Goal: Check status: Check status

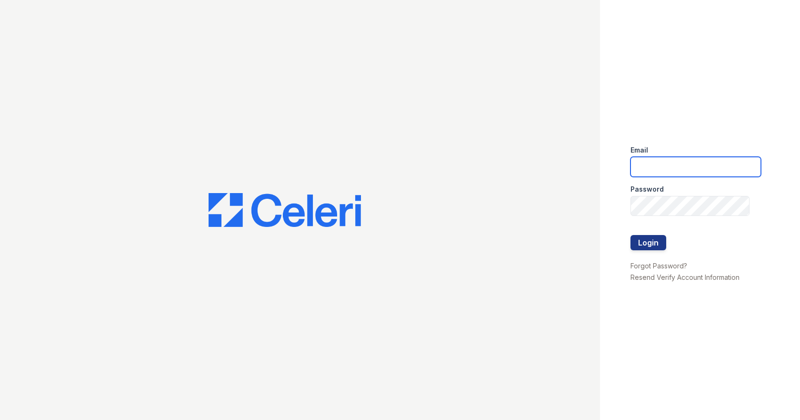
type input "nazan@redwood-property.com"
click at [651, 251] on div at bounding box center [696, 255] width 131 height 10
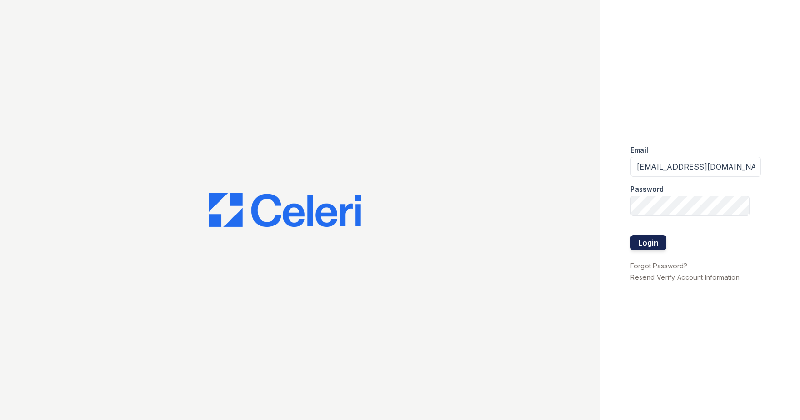
click at [649, 239] on button "Login" at bounding box center [649, 242] width 36 height 15
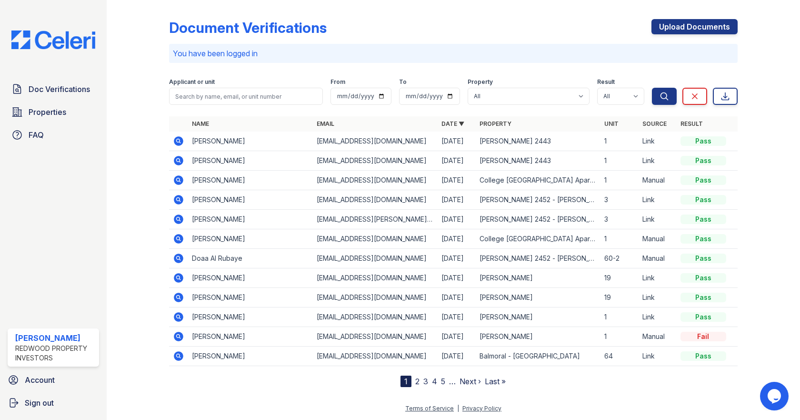
click at [176, 138] on icon at bounding box center [179, 141] width 10 height 10
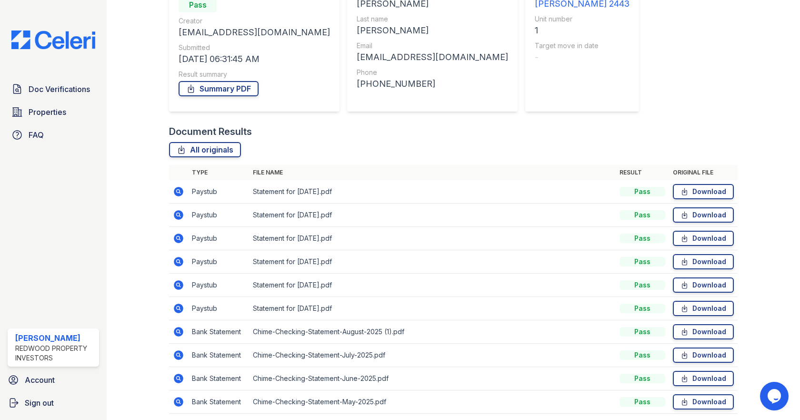
scroll to position [143, 0]
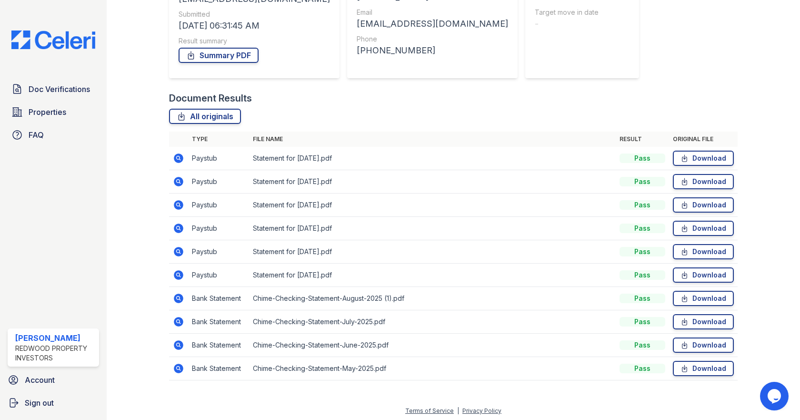
click at [175, 156] on icon at bounding box center [179, 158] width 10 height 10
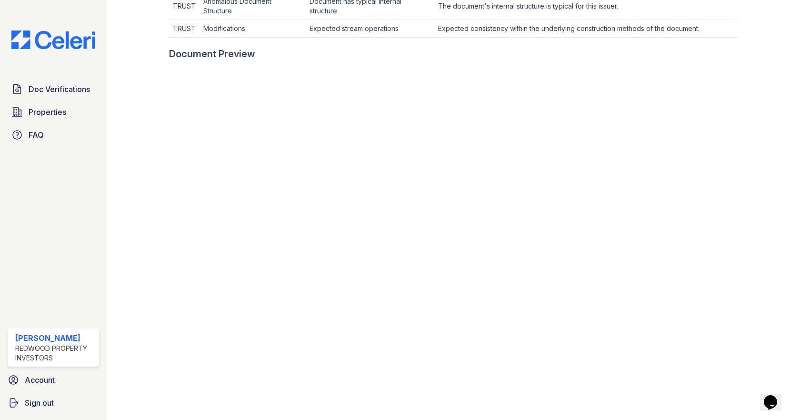
scroll to position [381, 0]
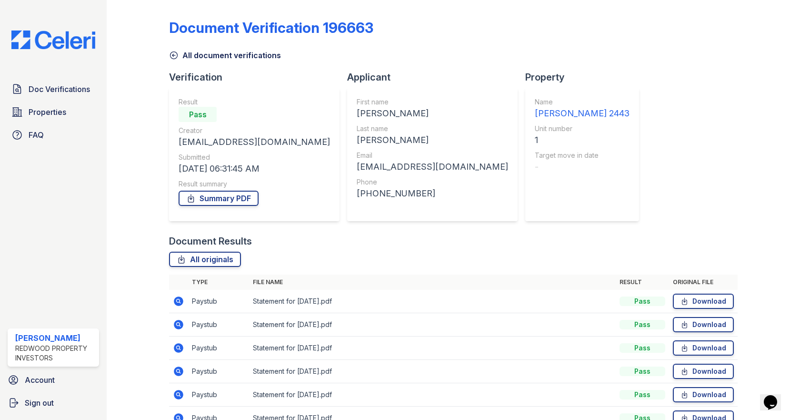
click at [176, 326] on icon at bounding box center [179, 325] width 10 height 10
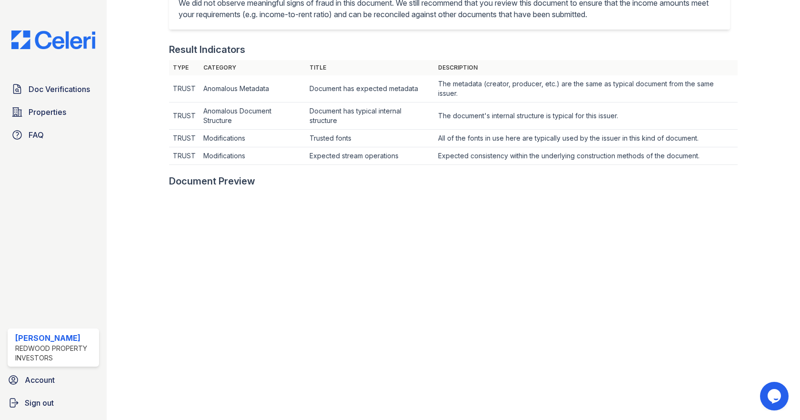
scroll to position [191, 0]
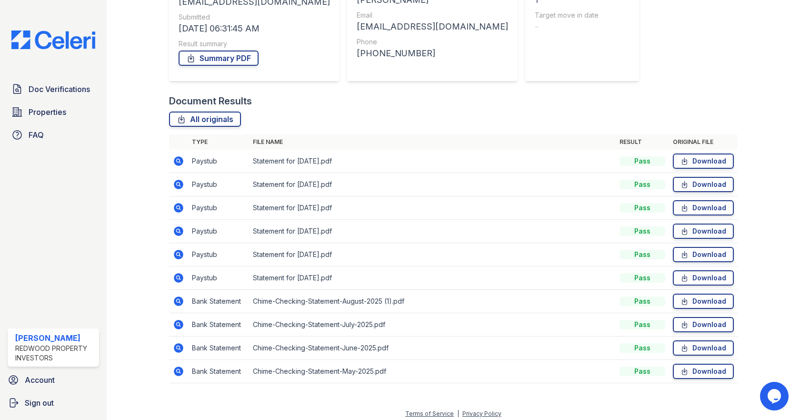
scroll to position [143, 0]
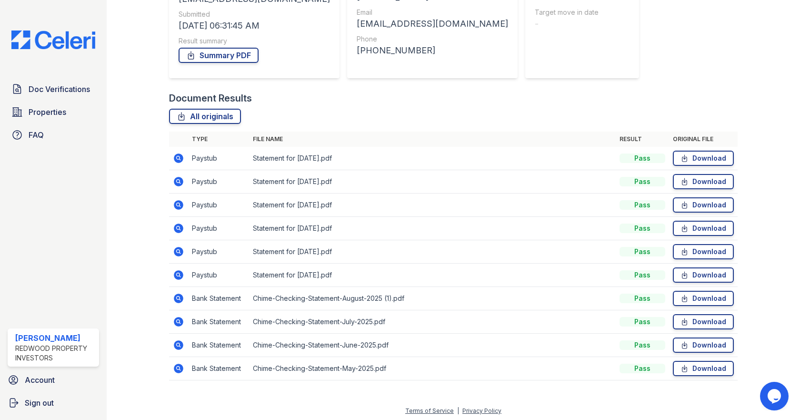
click at [177, 297] on icon at bounding box center [178, 297] width 11 height 11
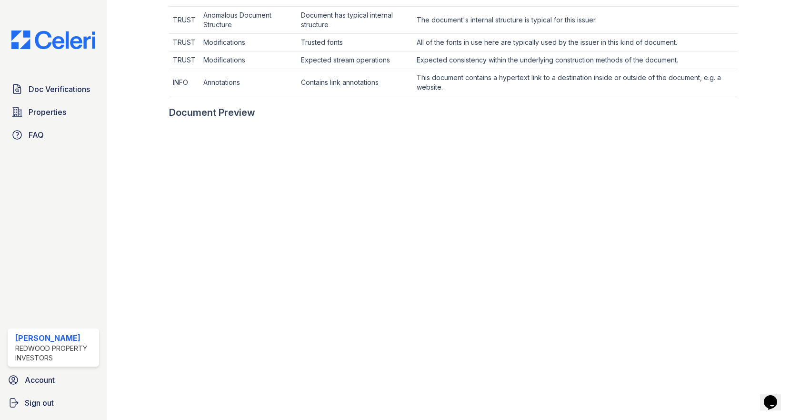
scroll to position [381, 0]
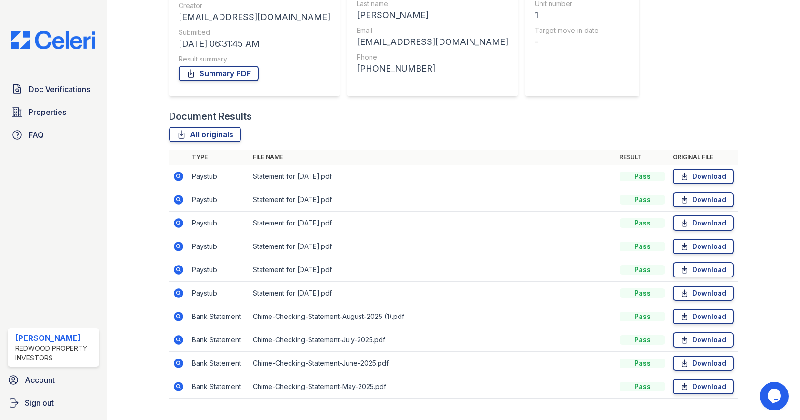
scroll to position [143, 0]
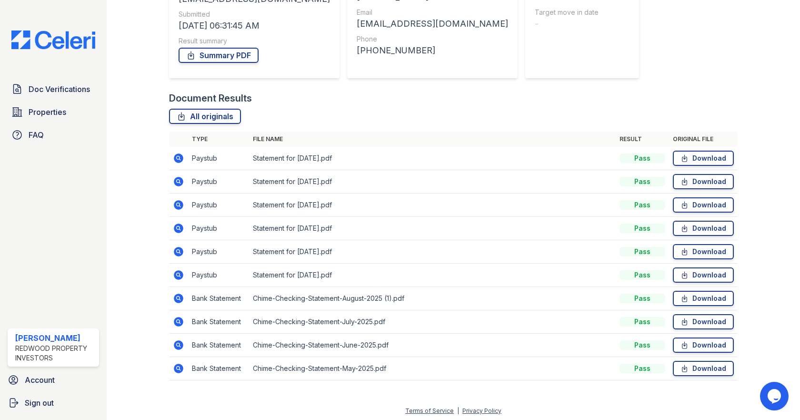
click at [178, 344] on icon at bounding box center [178, 344] width 2 height 2
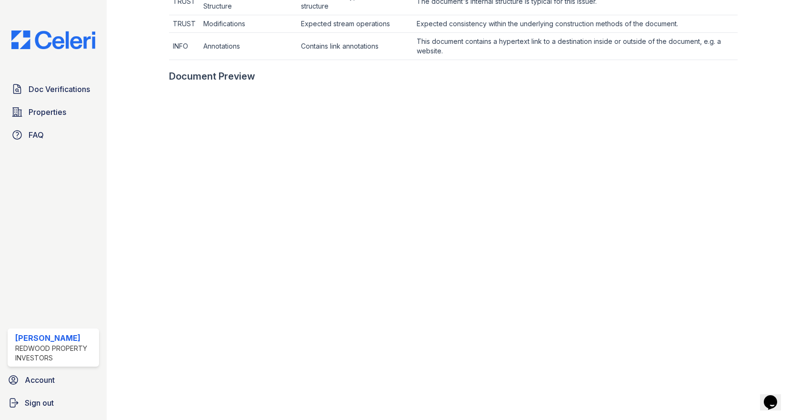
scroll to position [429, 0]
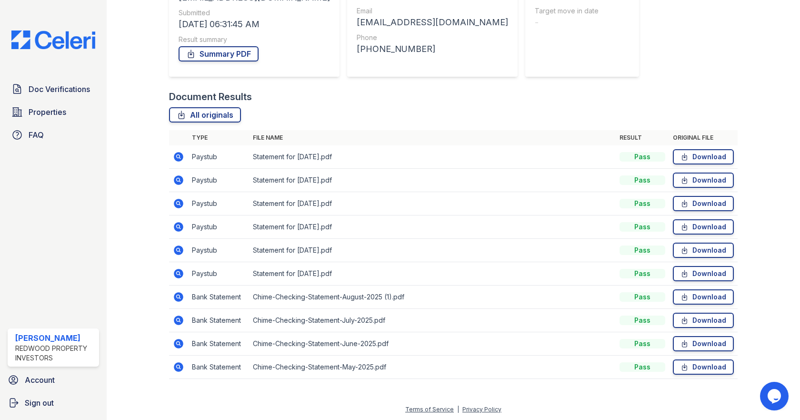
scroll to position [145, 0]
click at [180, 365] on icon at bounding box center [179, 366] width 10 height 10
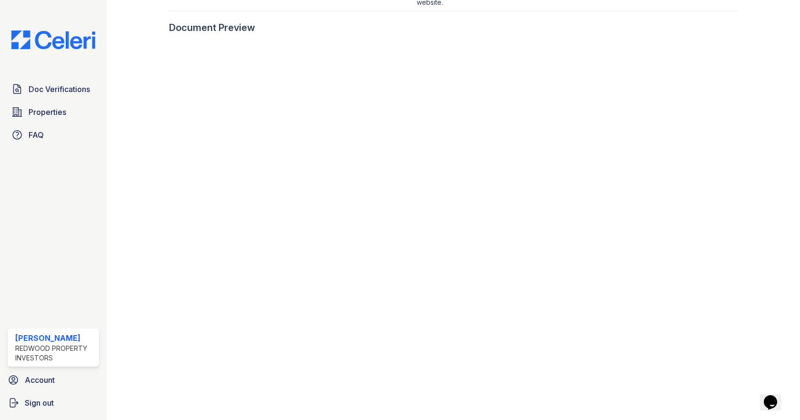
scroll to position [476, 0]
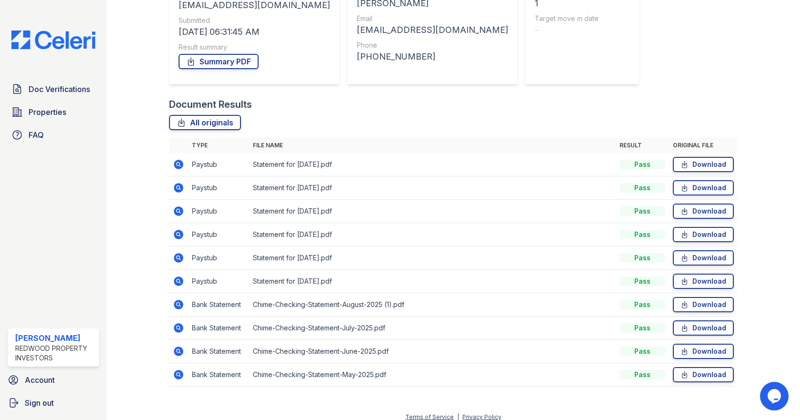
scroll to position [145, 0]
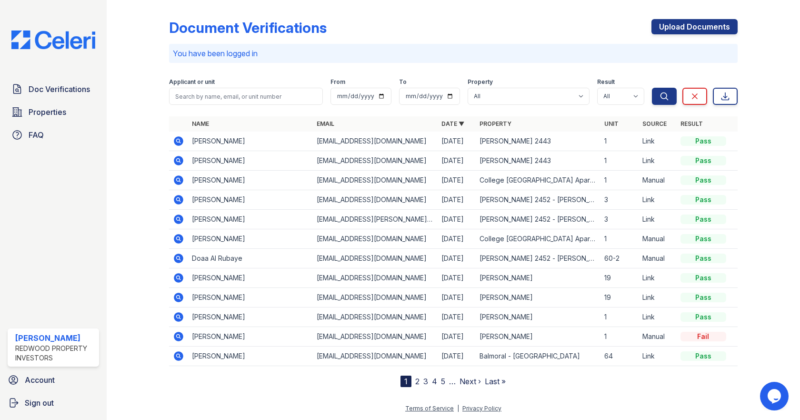
drag, startPoint x: 178, startPoint y: 161, endPoint x: 201, endPoint y: 160, distance: 23.3
click at [178, 161] on icon at bounding box center [178, 160] width 2 height 2
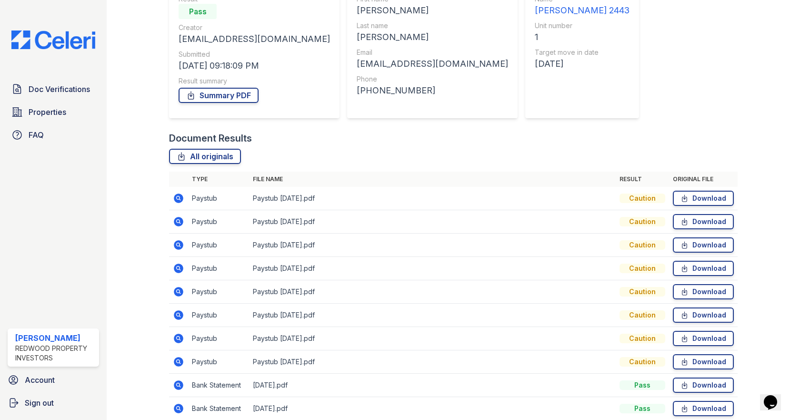
scroll to position [143, 0]
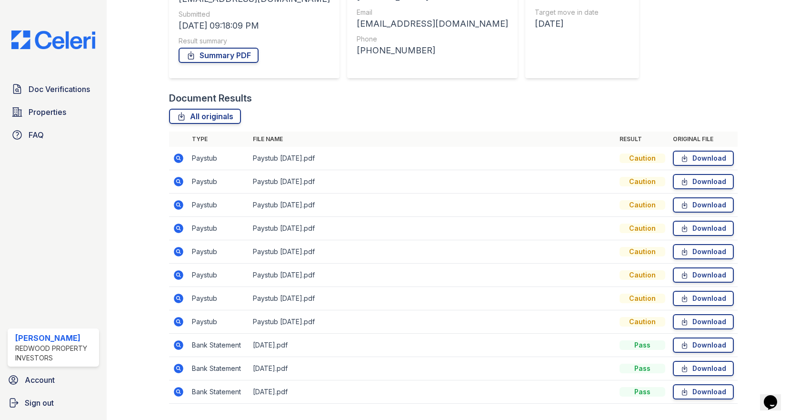
click at [179, 158] on icon at bounding box center [178, 157] width 2 height 2
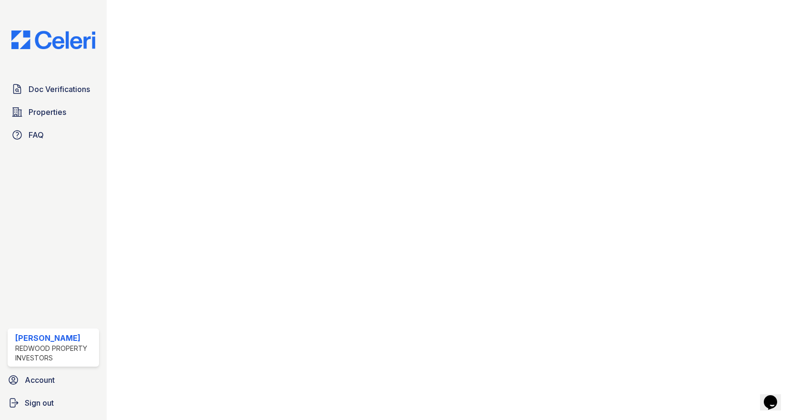
scroll to position [483, 0]
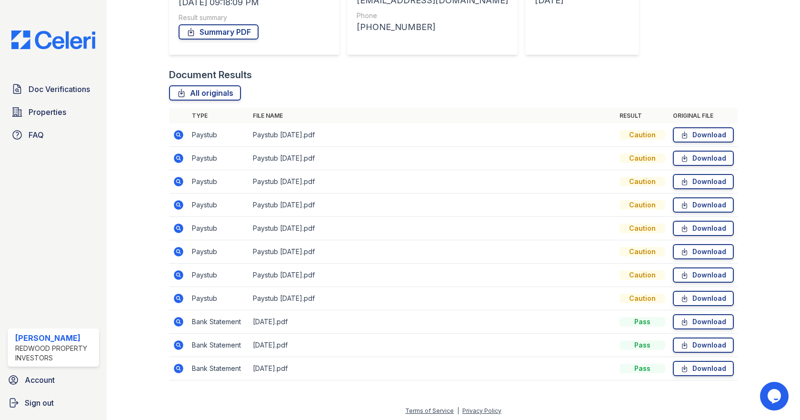
scroll to position [169, 0]
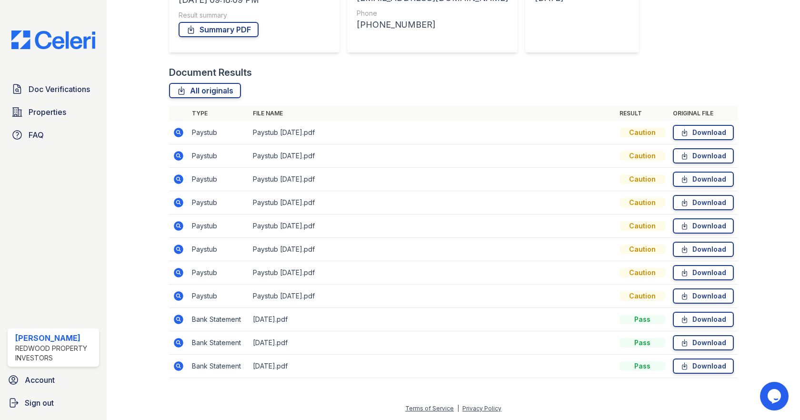
drag, startPoint x: 176, startPoint y: 365, endPoint x: 203, endPoint y: 348, distance: 32.1
click at [176, 365] on icon at bounding box center [178, 365] width 11 height 11
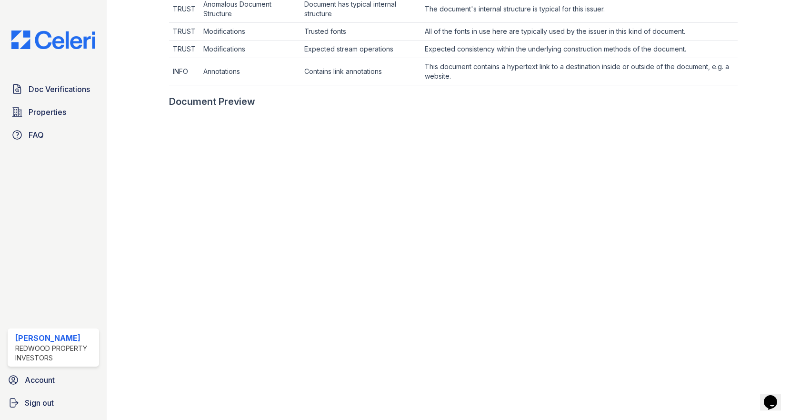
scroll to position [476, 0]
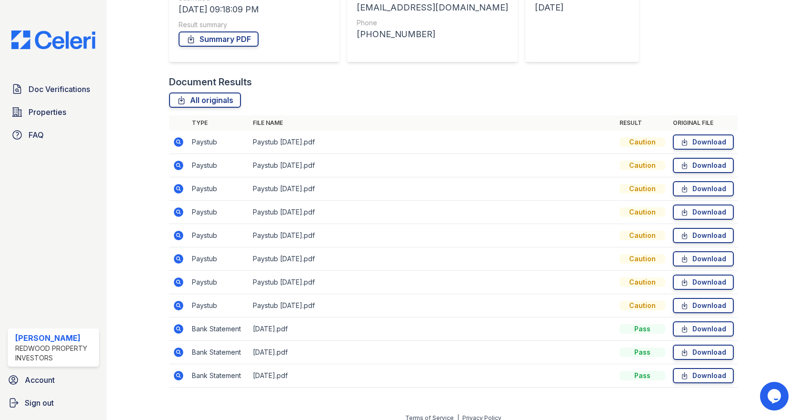
scroll to position [169, 0]
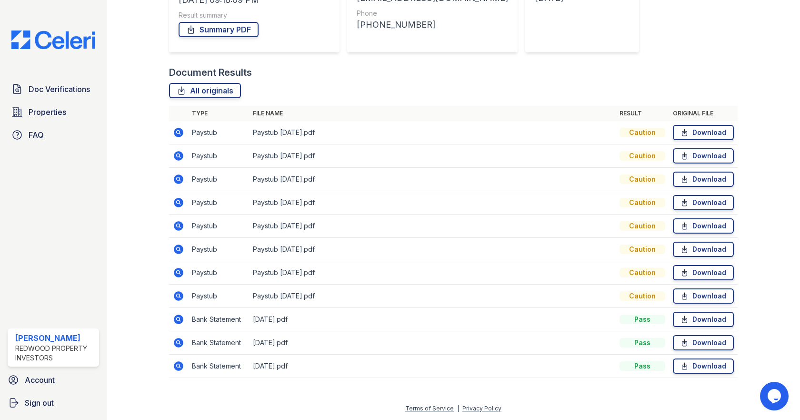
drag, startPoint x: 178, startPoint y: 343, endPoint x: 377, endPoint y: 265, distance: 214.3
click at [178, 343] on icon at bounding box center [178, 342] width 11 height 11
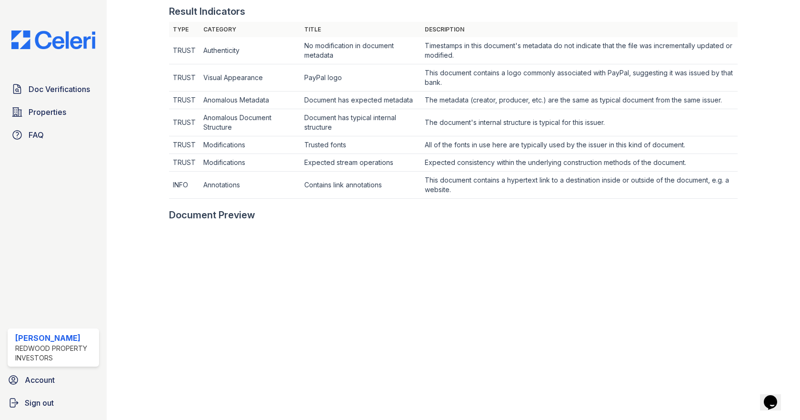
scroll to position [333, 0]
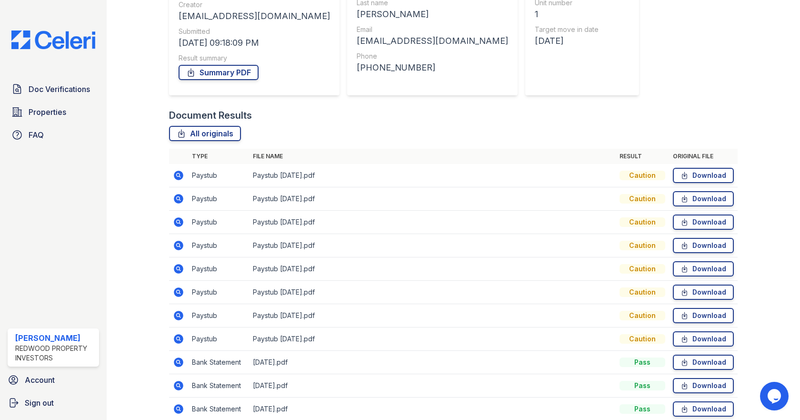
scroll to position [169, 0]
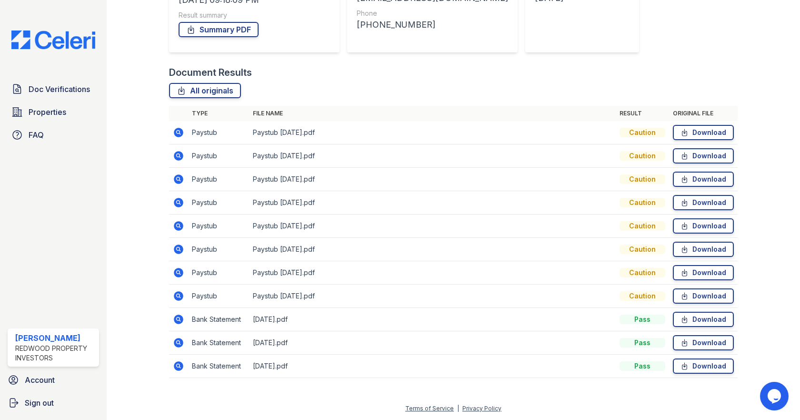
drag, startPoint x: 175, startPoint y: 247, endPoint x: 191, endPoint y: 258, distance: 19.4
click at [175, 247] on icon at bounding box center [179, 249] width 10 height 10
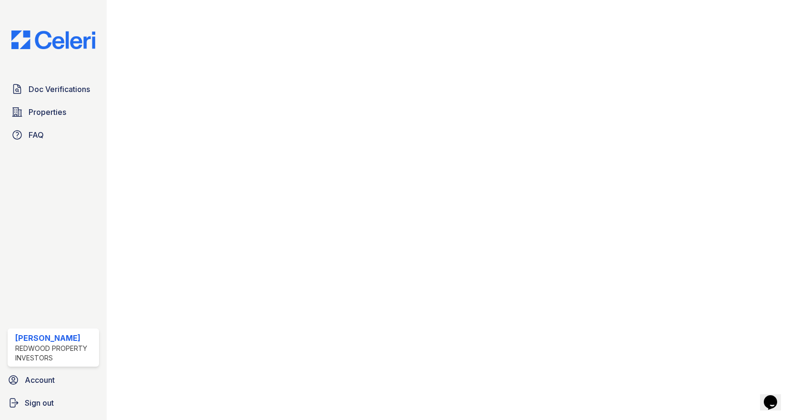
scroll to position [388, 0]
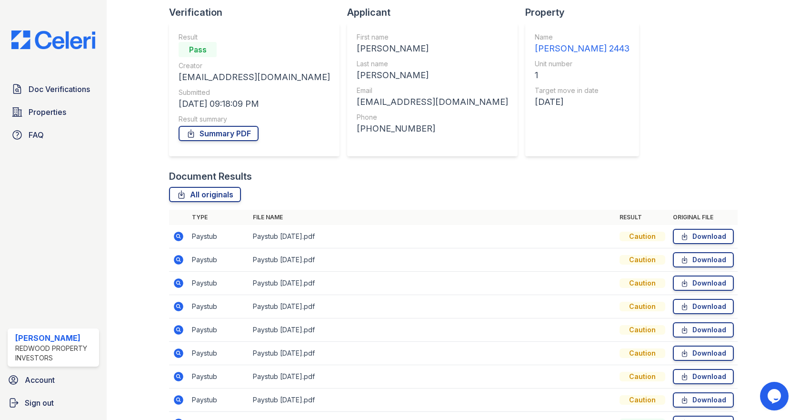
scroll to position [169, 0]
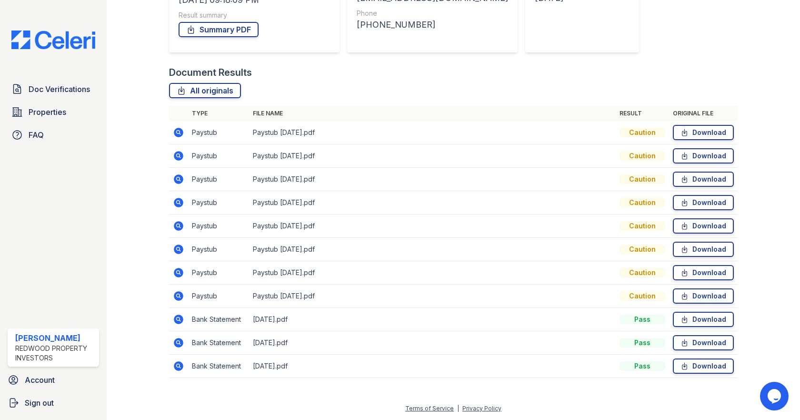
drag, startPoint x: 178, startPoint y: 273, endPoint x: 571, endPoint y: 236, distance: 394.8
click at [178, 273] on icon at bounding box center [178, 272] width 11 height 11
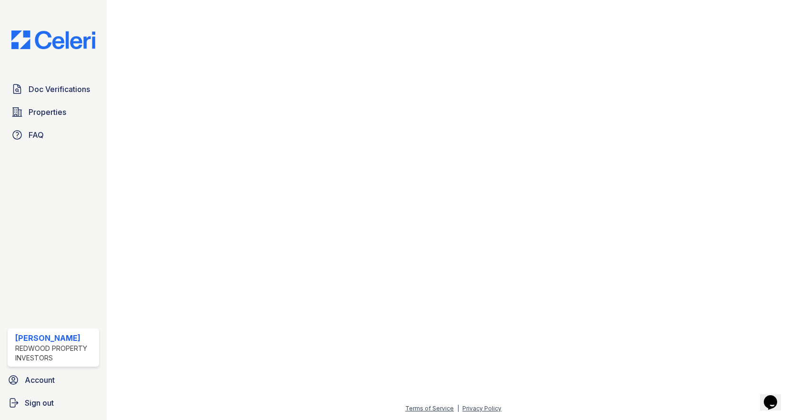
scroll to position [476, 0]
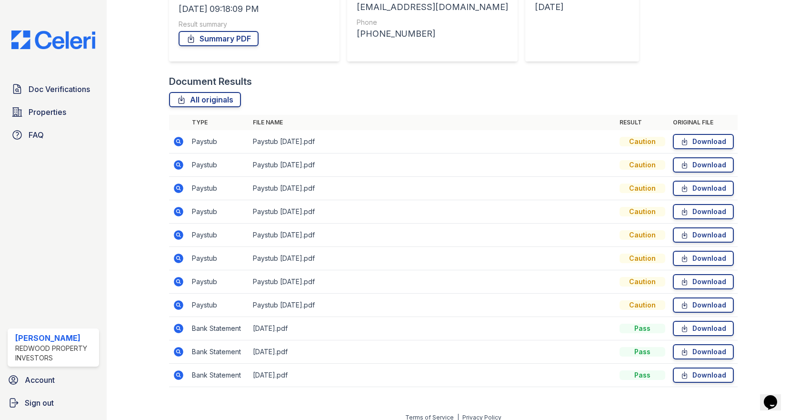
scroll to position [169, 0]
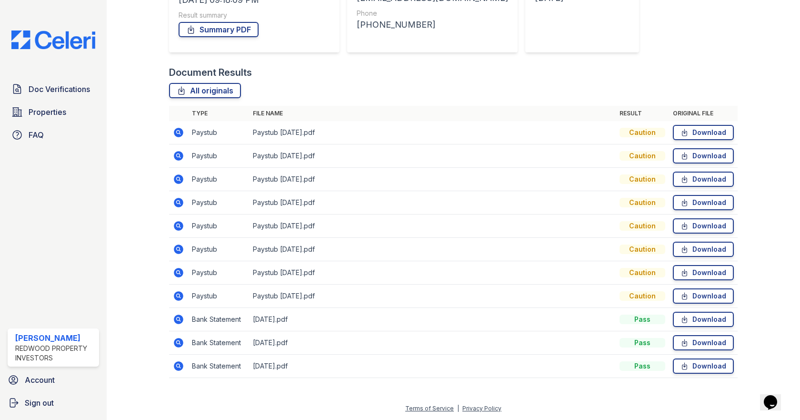
drag, startPoint x: 174, startPoint y: 364, endPoint x: 332, endPoint y: 367, distance: 157.2
click at [174, 364] on icon at bounding box center [179, 366] width 10 height 10
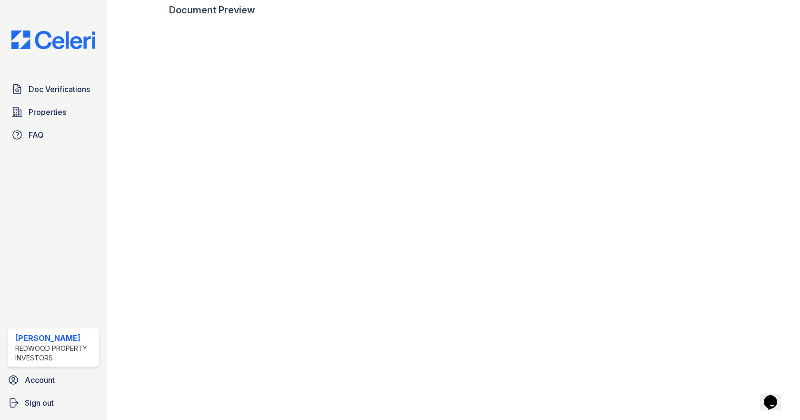
scroll to position [548, 0]
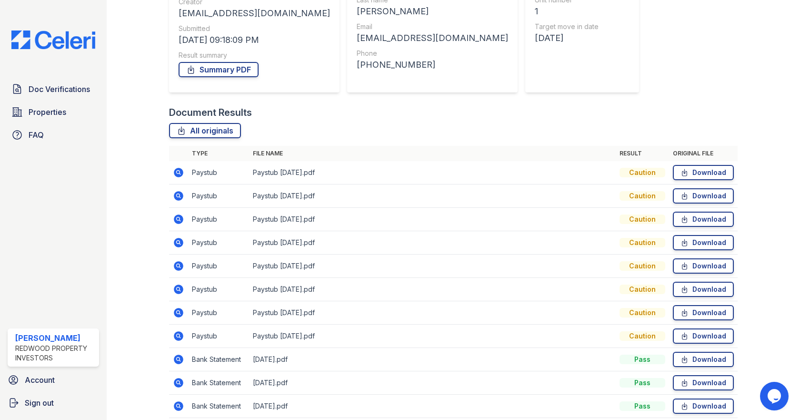
scroll to position [169, 0]
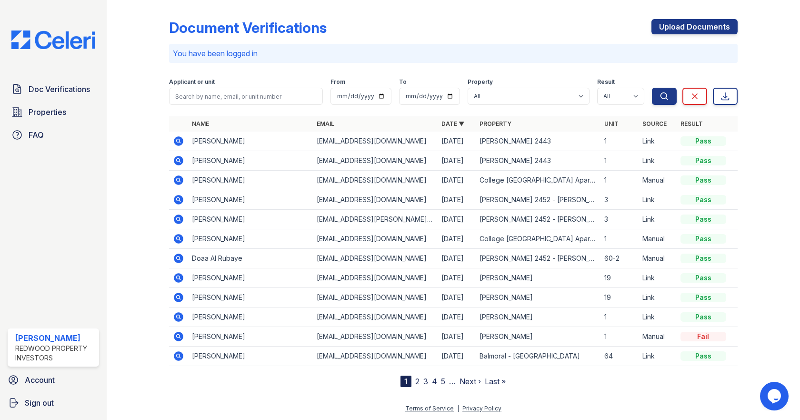
click at [176, 141] on icon at bounding box center [179, 141] width 10 height 10
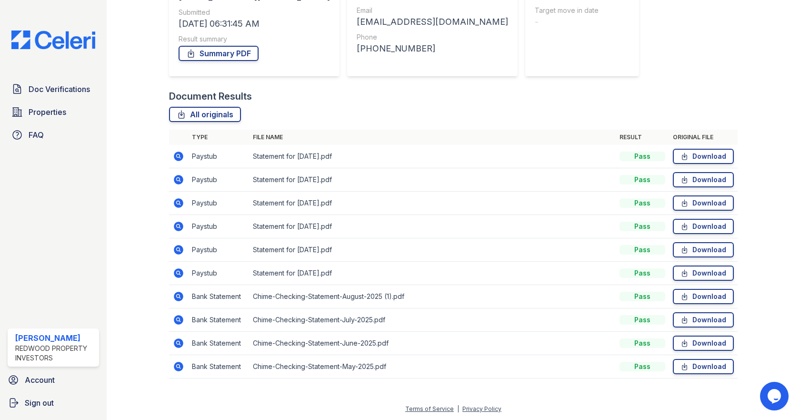
scroll to position [145, 0]
click at [175, 297] on icon at bounding box center [179, 296] width 10 height 10
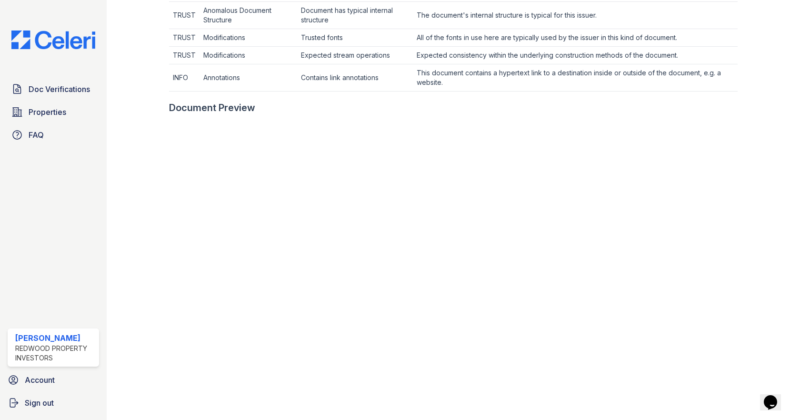
scroll to position [381, 0]
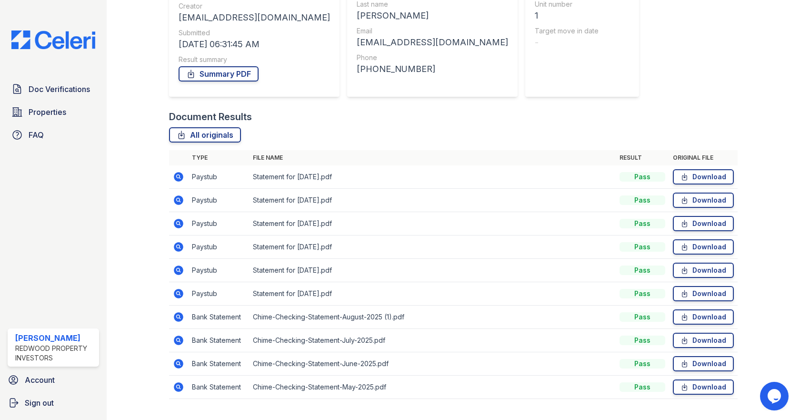
scroll to position [145, 0]
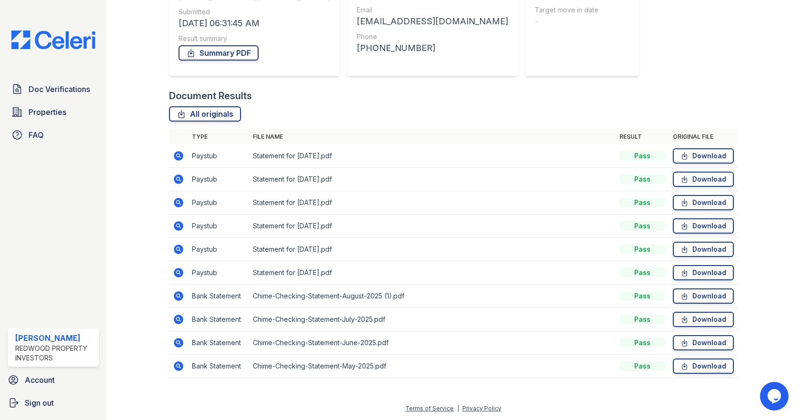
click at [173, 319] on icon at bounding box center [178, 318] width 11 height 11
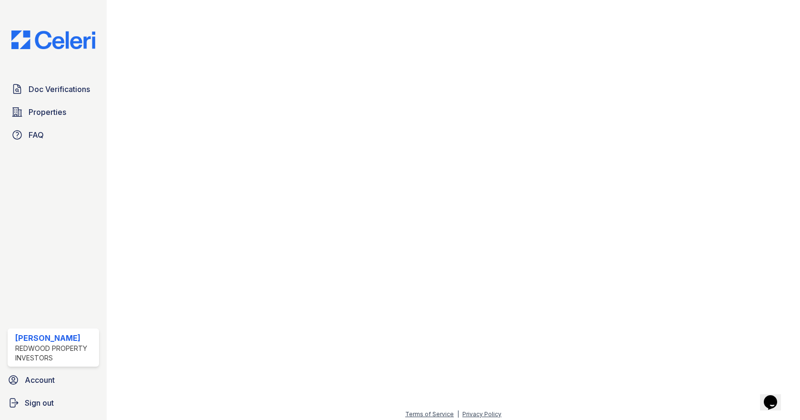
scroll to position [531, 0]
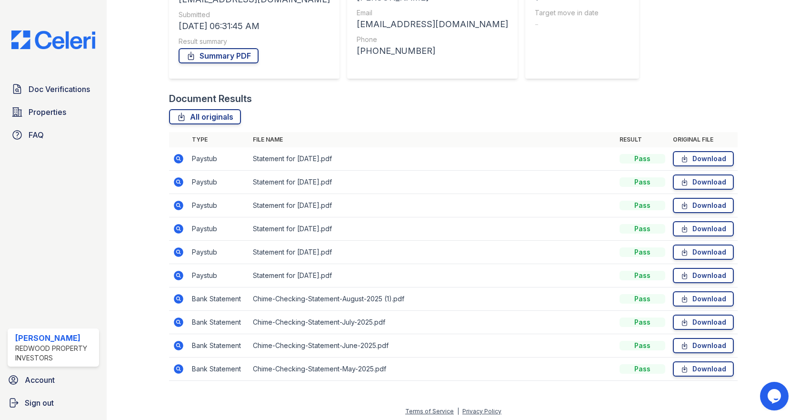
scroll to position [145, 0]
